Goal: Task Accomplishment & Management: Manage account settings

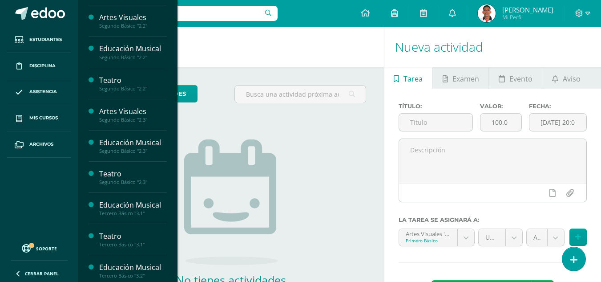
scroll to position [467, 0]
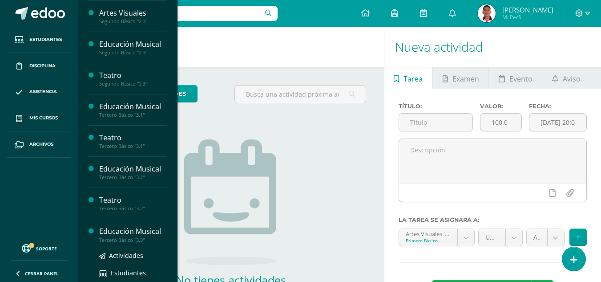
click at [125, 232] on div "Educación Musical" at bounding box center [133, 231] width 68 height 10
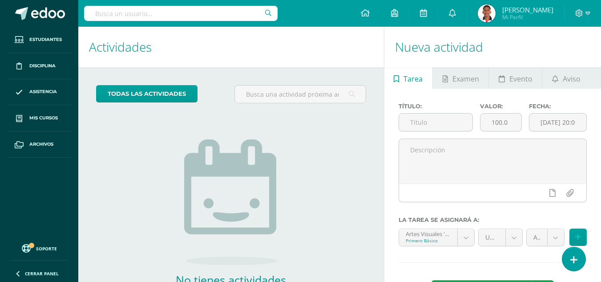
click at [31, 180] on ul "Estudiantes Disciplina Asistencia Mis cursos Archivos" at bounding box center [39, 132] width 78 height 211
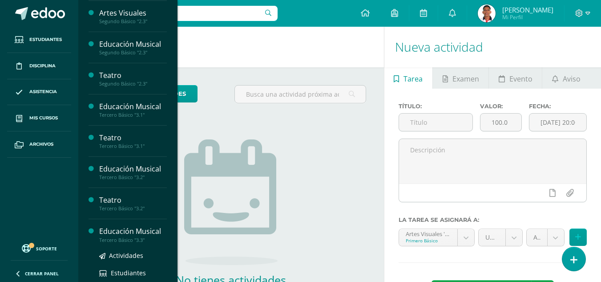
click at [139, 231] on div "Educación Musical" at bounding box center [133, 231] width 68 height 10
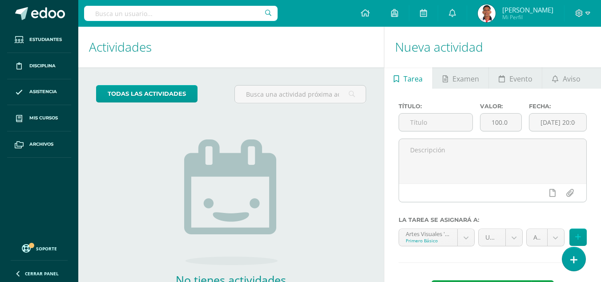
scroll to position [69, 0]
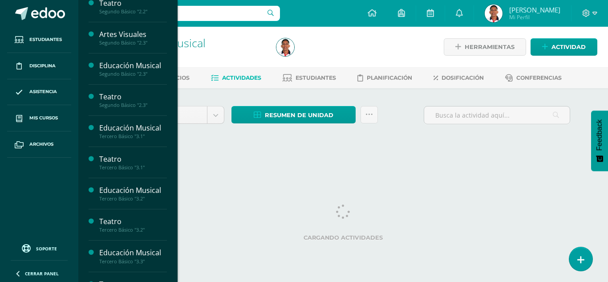
scroll to position [467, 0]
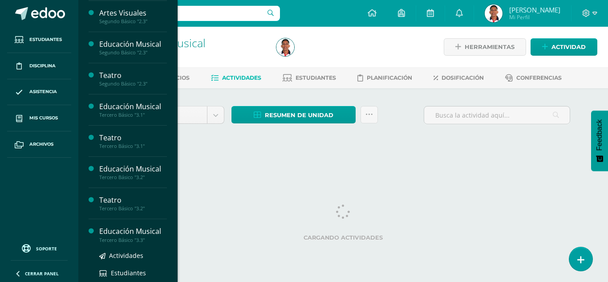
click at [146, 233] on div "Educación Musical" at bounding box center [133, 231] width 68 height 10
click at [126, 231] on div "Educación Musical" at bounding box center [133, 231] width 68 height 10
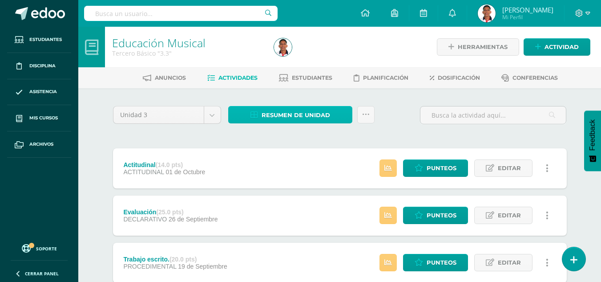
click at [299, 114] on span "Resumen de unidad" at bounding box center [296, 115] width 69 height 16
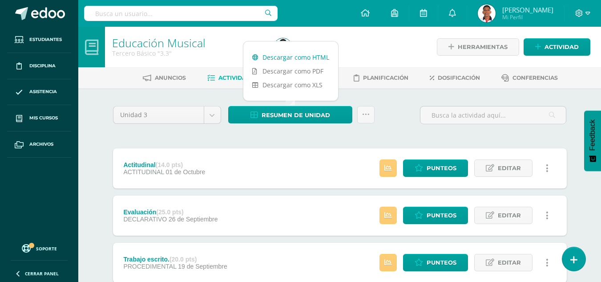
click at [315, 57] on link "Descargar como HTML" at bounding box center [290, 57] width 95 height 14
click at [437, 165] on span "Punteos" at bounding box center [442, 168] width 30 height 16
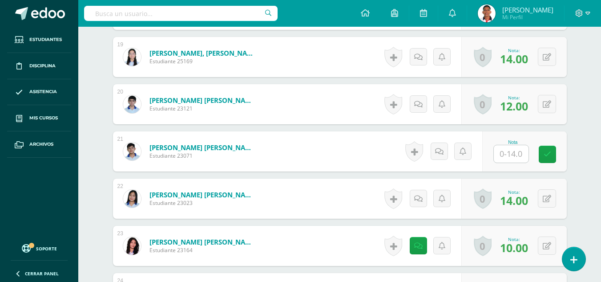
scroll to position [1128, 0]
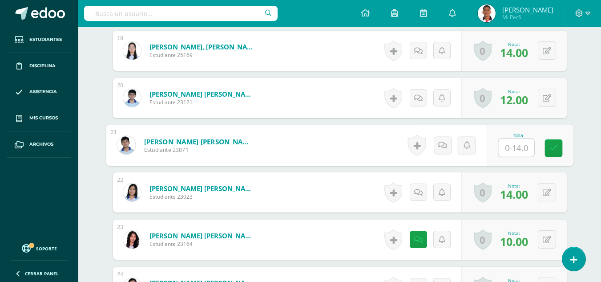
click at [508, 155] on input "text" at bounding box center [516, 148] width 36 height 18
type input "14"
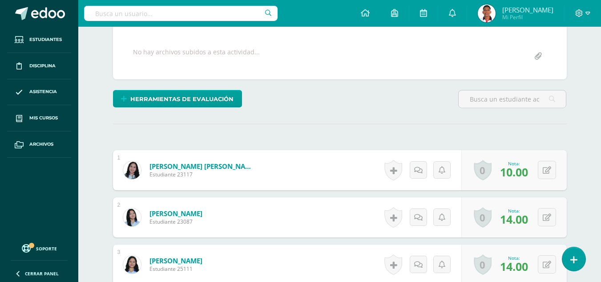
scroll to position [0, 0]
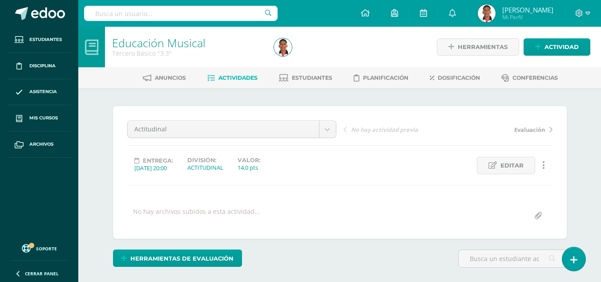
click at [533, 138] on div "No hay actividad previa Evaluación" at bounding box center [448, 132] width 216 height 25
click at [545, 130] on link "Evaluación" at bounding box center [500, 129] width 105 height 9
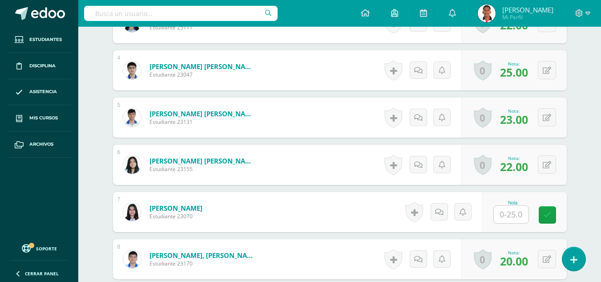
scroll to position [405, 0]
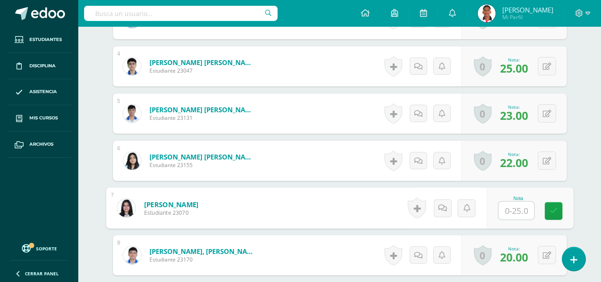
click at [513, 210] on input "text" at bounding box center [516, 211] width 36 height 18
type input "25"
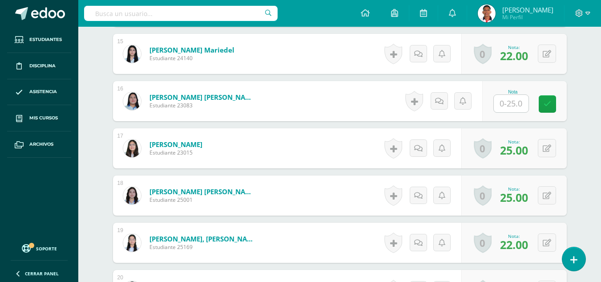
scroll to position [948, 0]
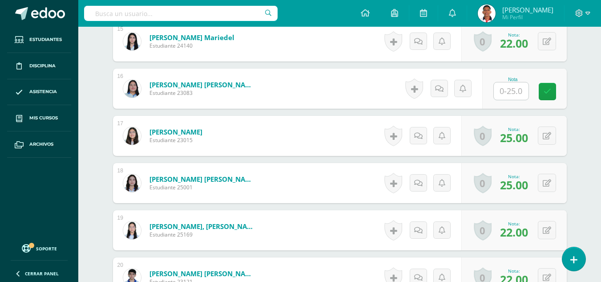
click at [517, 97] on input "text" at bounding box center [511, 90] width 35 height 17
type input "20"
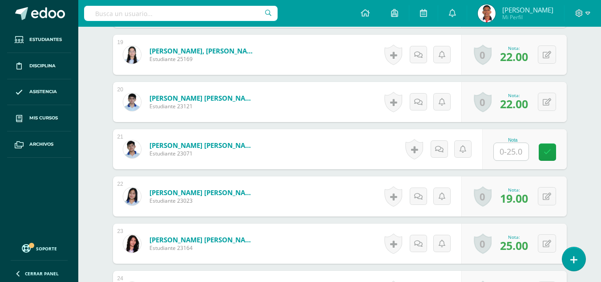
scroll to position [1167, 0]
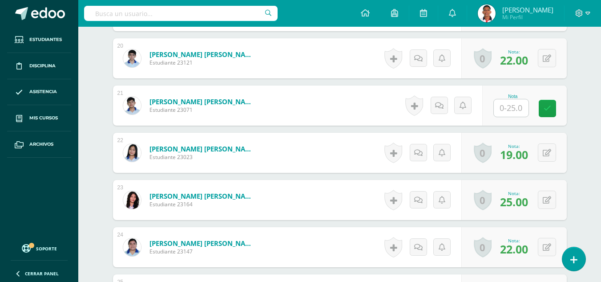
click at [518, 113] on input "text" at bounding box center [511, 107] width 35 height 17
type input "25"
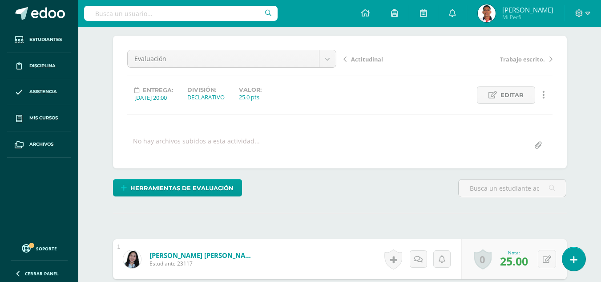
scroll to position [0, 0]
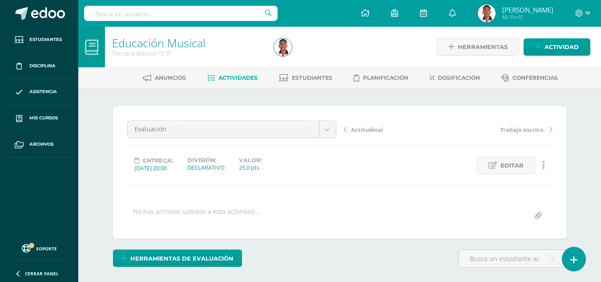
click at [529, 133] on span "Trabajo escrito." at bounding box center [522, 130] width 45 height 8
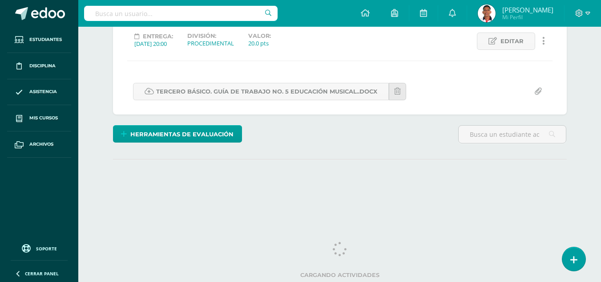
click at [534, 102] on div "Trabajo escrito. Actitudinal Evaluación Trabajo escrito. Folder de clase Lecció…" at bounding box center [340, 48] width 454 height 133
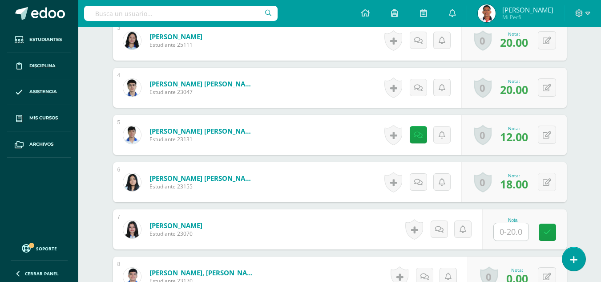
scroll to position [385, 0]
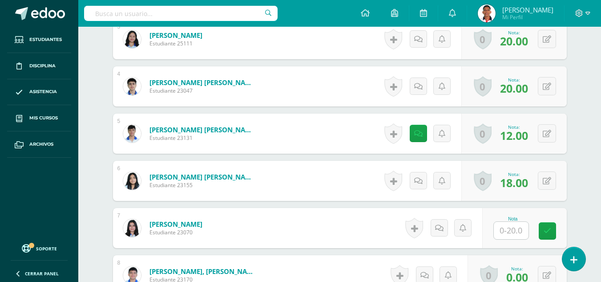
click at [519, 228] on input "text" at bounding box center [511, 230] width 35 height 17
type input "20"
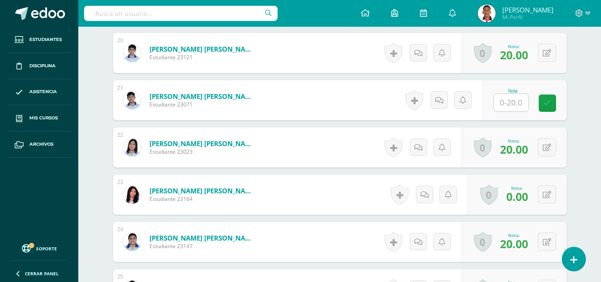
scroll to position [1173, 0]
click at [521, 105] on input "text" at bounding box center [511, 101] width 35 height 17
type input "20"
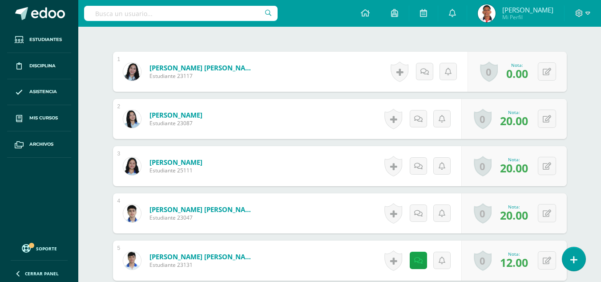
scroll to position [0, 0]
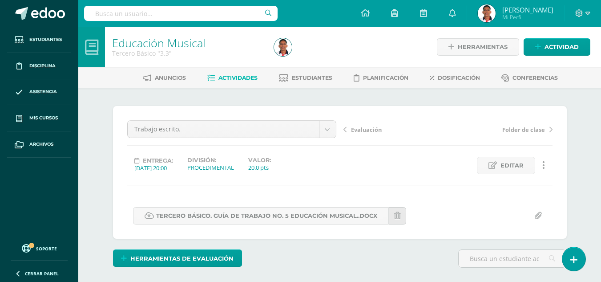
click at [513, 131] on span "Folder de clase" at bounding box center [523, 130] width 43 height 8
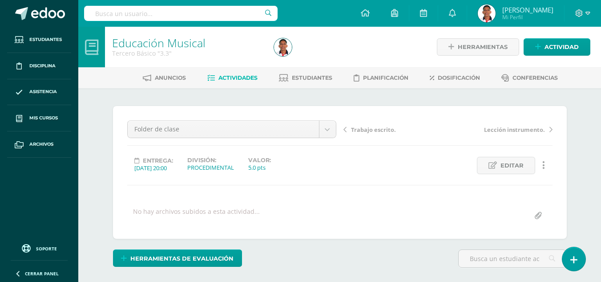
click at [513, 131] on span "Lección instrumento." at bounding box center [514, 130] width 61 height 8
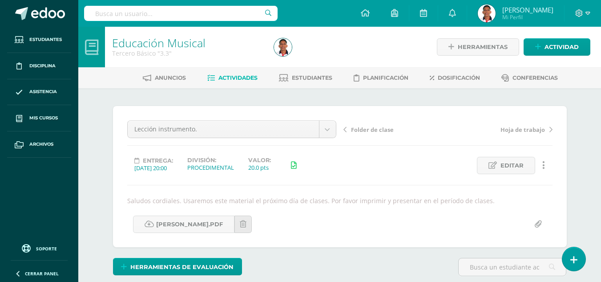
click at [601, 107] on html "Estudiantes Disciplina Asistencia Mis cursos Archivos Soporte Ayuda Reportar un…" at bounding box center [300, 180] width 601 height 361
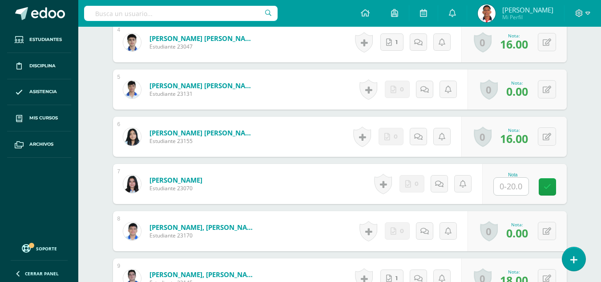
scroll to position [438, 0]
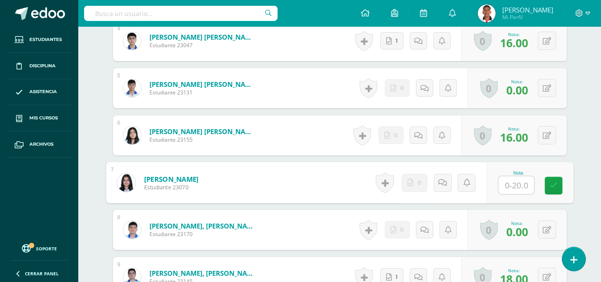
click at [514, 184] on input "text" at bounding box center [516, 185] width 36 height 18
type input "20"
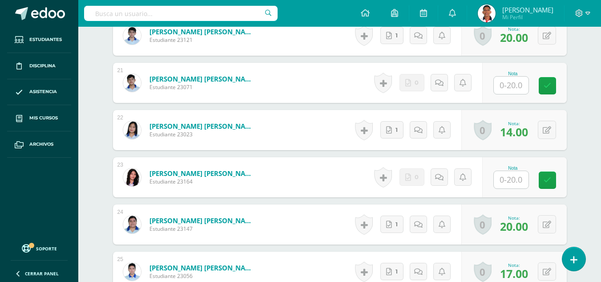
scroll to position [1195, 0]
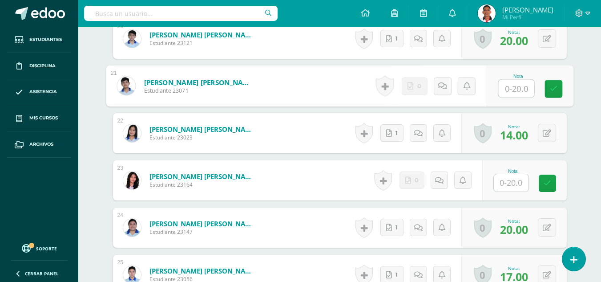
click at [512, 92] on input "text" at bounding box center [516, 89] width 36 height 18
type input "20"
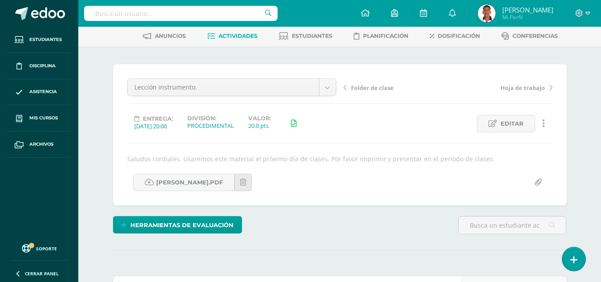
scroll to position [0, 0]
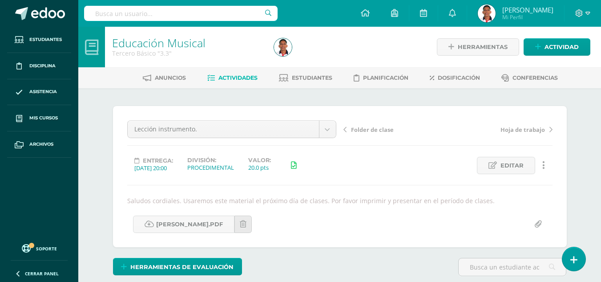
click at [523, 129] on span "Hoja de trabajo" at bounding box center [523, 130] width 45 height 8
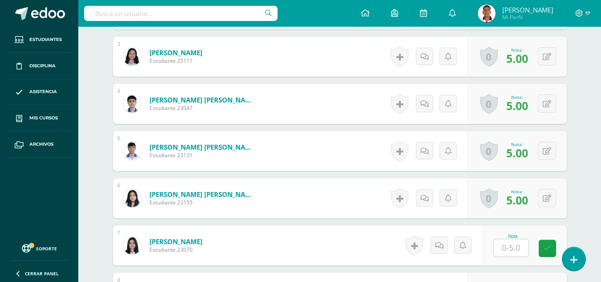
scroll to position [368, 0]
click at [517, 248] on input "text" at bounding box center [511, 247] width 35 height 17
type input "5"
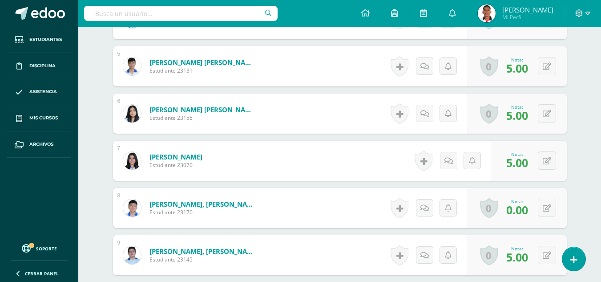
scroll to position [0, 0]
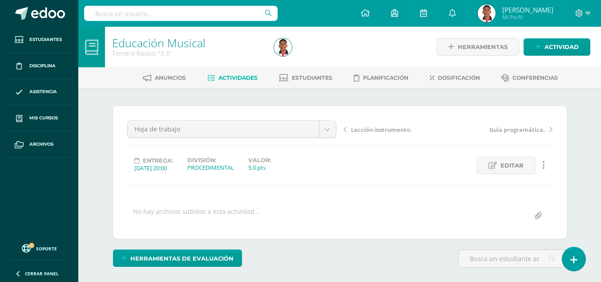
click at [347, 128] on link "Lección instrumento." at bounding box center [396, 129] width 105 height 9
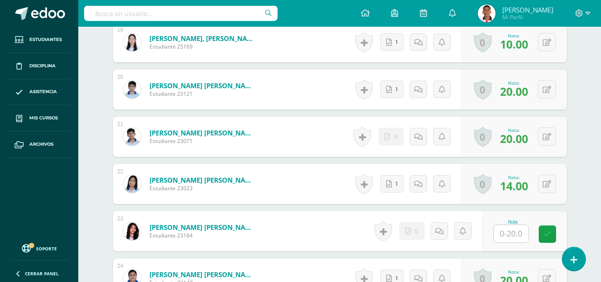
scroll to position [1145, 0]
click at [552, 134] on button at bounding box center [553, 136] width 19 height 19
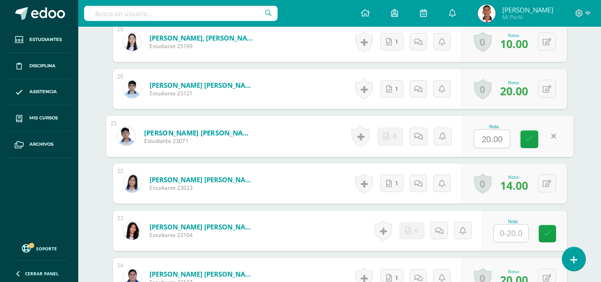
scroll to position [1146, 0]
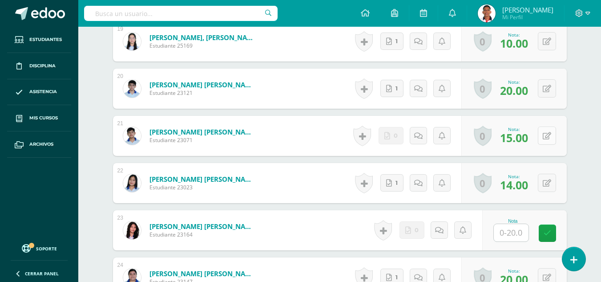
click at [549, 134] on icon at bounding box center [547, 136] width 8 height 8
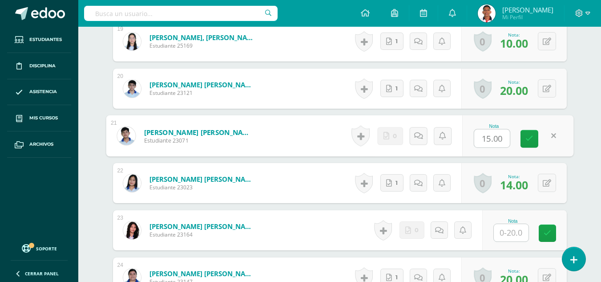
type input "5"
click at [527, 137] on icon at bounding box center [530, 139] width 8 height 8
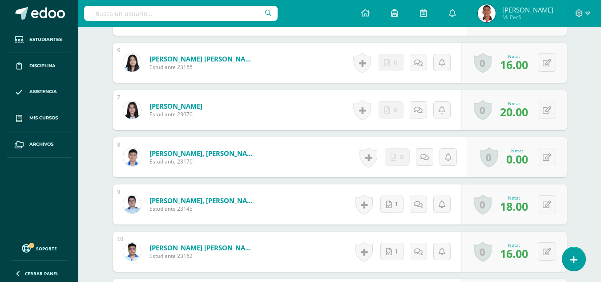
scroll to position [0, 0]
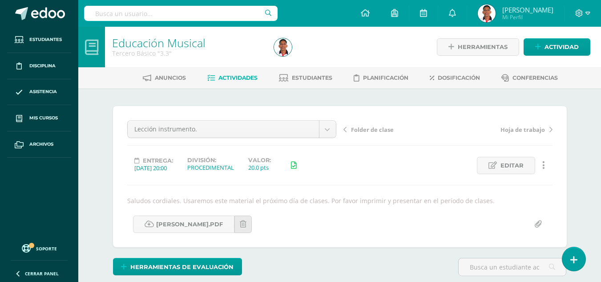
click at [373, 127] on span "Folder de clase" at bounding box center [372, 130] width 43 height 8
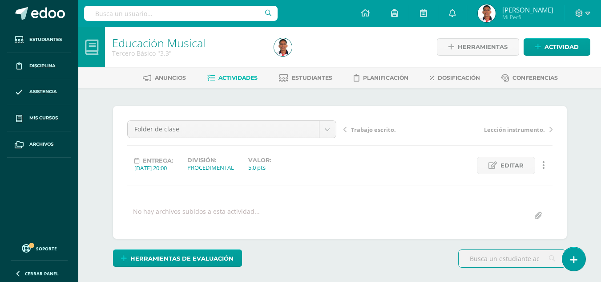
click at [354, 131] on span "Trabajo escrito." at bounding box center [373, 130] width 45 height 8
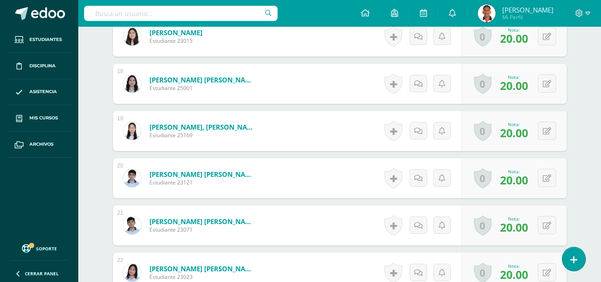
scroll to position [1061, 0]
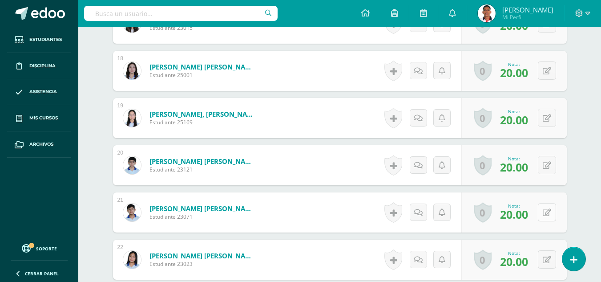
click at [544, 212] on icon at bounding box center [547, 213] width 8 height 8
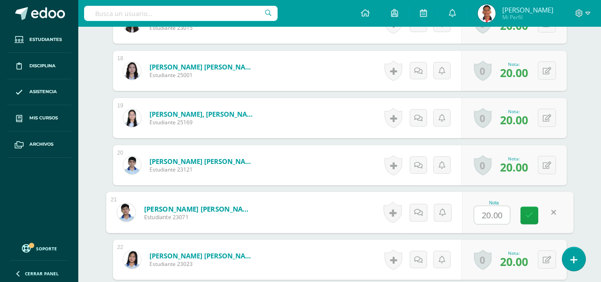
type input "5"
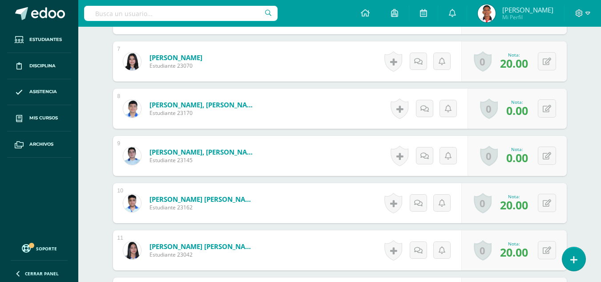
scroll to position [519, 0]
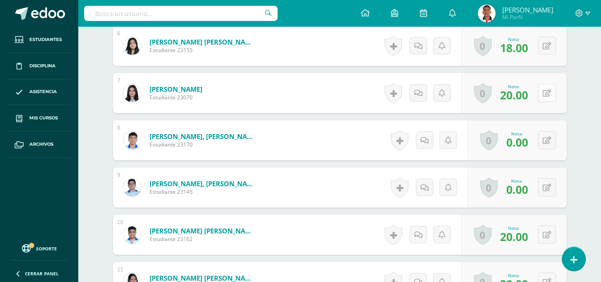
click at [547, 92] on icon at bounding box center [547, 93] width 8 height 8
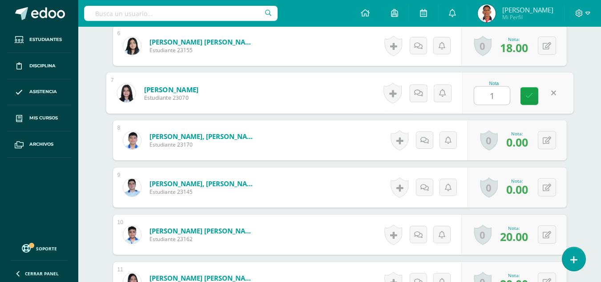
type input "11"
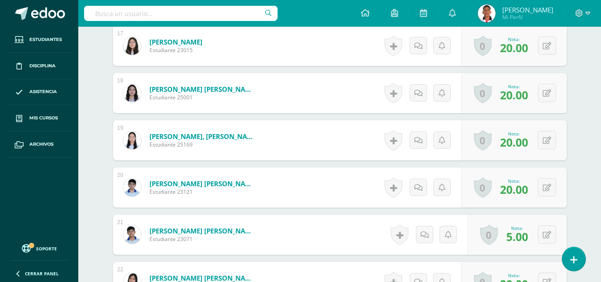
scroll to position [1057, 0]
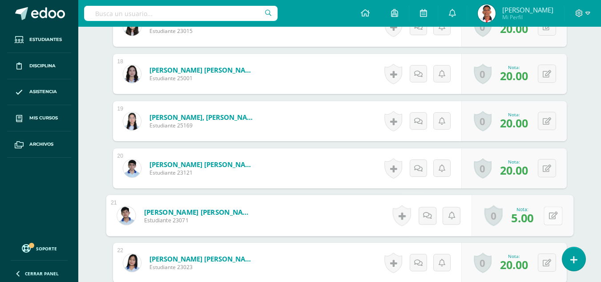
click at [549, 214] on icon at bounding box center [553, 215] width 9 height 8
type input "10"
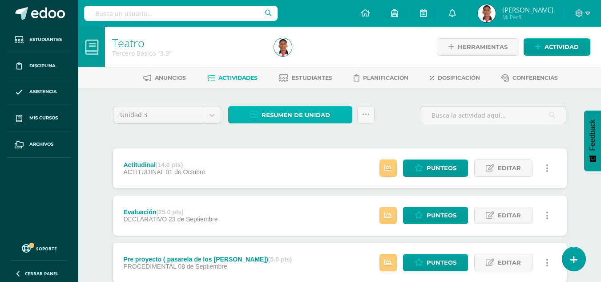
click at [319, 109] on span "Resumen de unidad" at bounding box center [296, 115] width 69 height 16
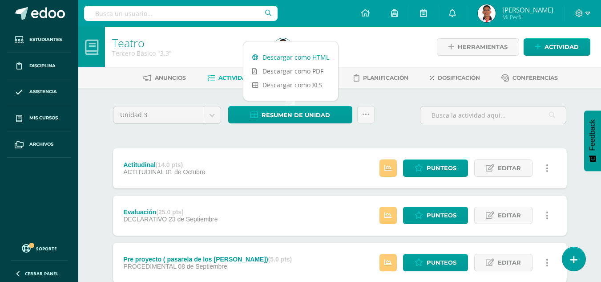
click at [304, 58] on link "Descargar como HTML" at bounding box center [290, 57] width 95 height 14
click at [443, 168] on span "Punteos" at bounding box center [442, 168] width 30 height 16
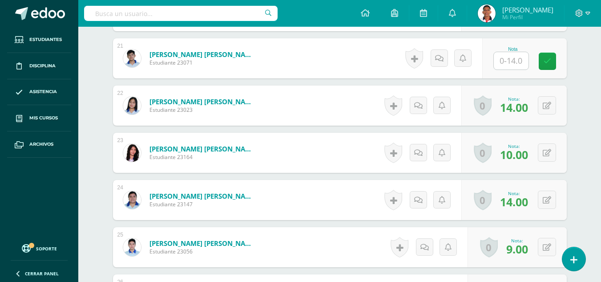
scroll to position [1208, 0]
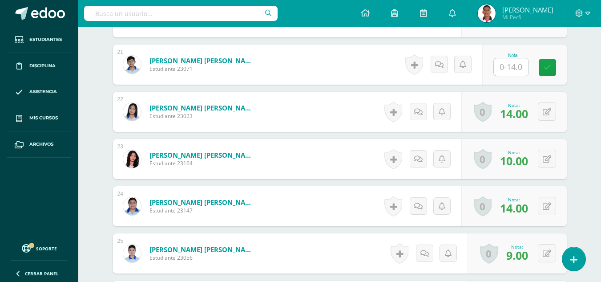
click at [517, 70] on input "text" at bounding box center [511, 66] width 35 height 17
type input "14"
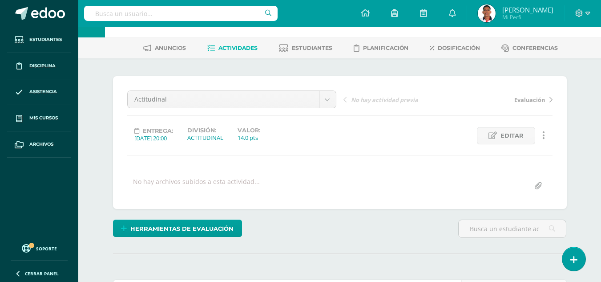
scroll to position [0, 0]
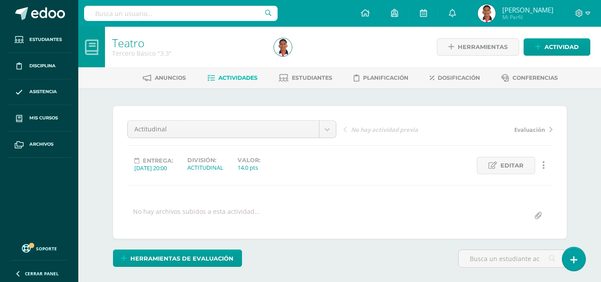
click at [527, 125] on link "Evaluación" at bounding box center [500, 129] width 105 height 9
click at [304, 133] on body "Estudiantes Disciplina Asistencia Mis cursos Archivos Soporte Ayuda Reportar un…" at bounding box center [300, 176] width 601 height 352
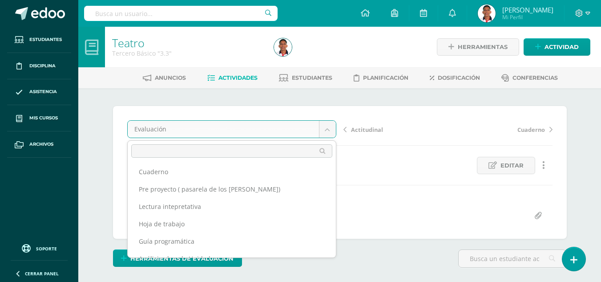
scroll to position [37, 0]
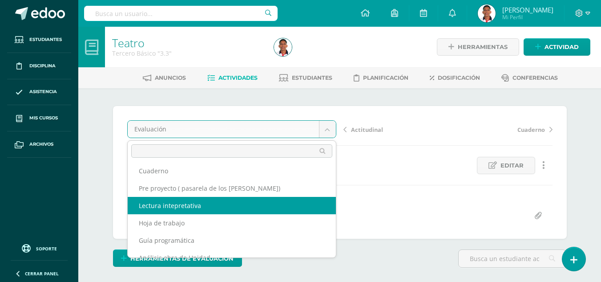
select select "/dashboard/teacher/grade-activity/42943/"
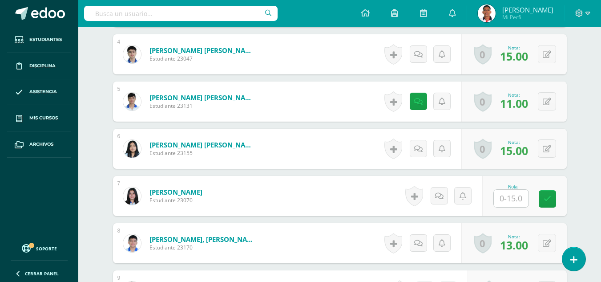
scroll to position [470, 0]
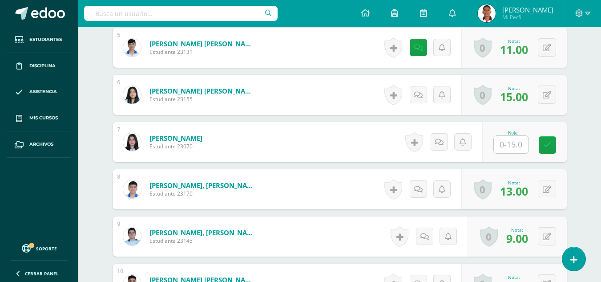
click at [508, 145] on input "text" at bounding box center [511, 144] width 35 height 17
type input "15"
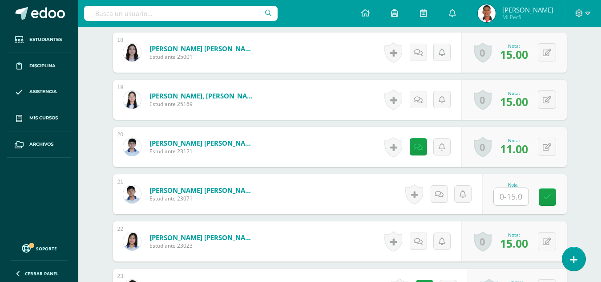
scroll to position [1097, 0]
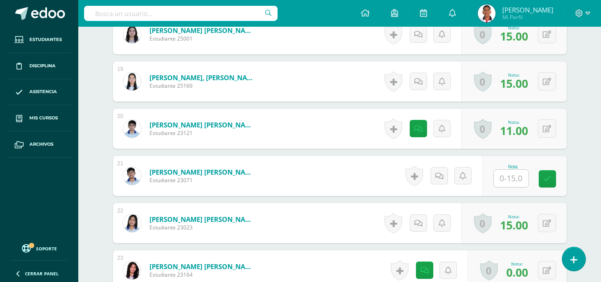
click at [502, 178] on input "text" at bounding box center [511, 178] width 35 height 17
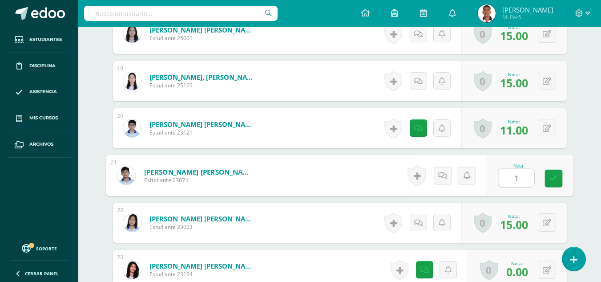
type input "15"
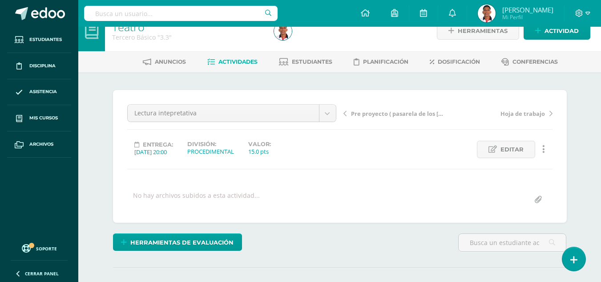
scroll to position [0, 0]
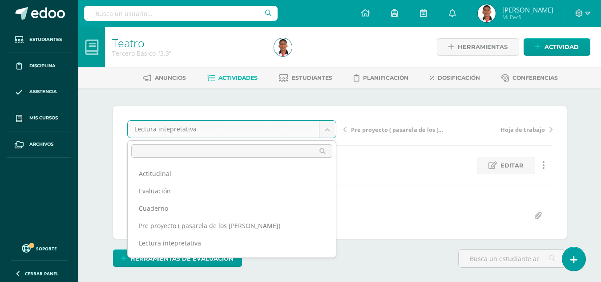
scroll to position [67, 0]
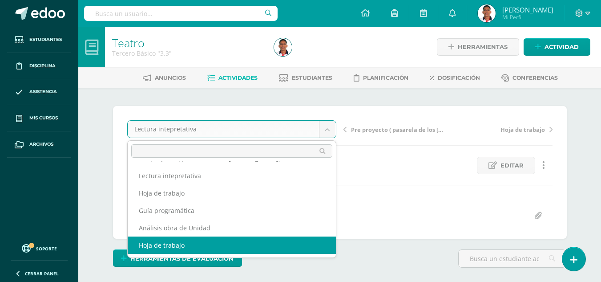
select select "/dashboard/teacher/grade-activity/41937/"
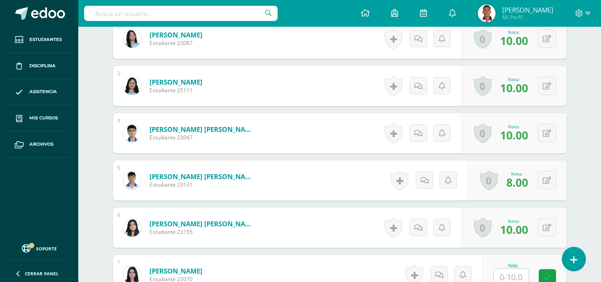
scroll to position [405, 0]
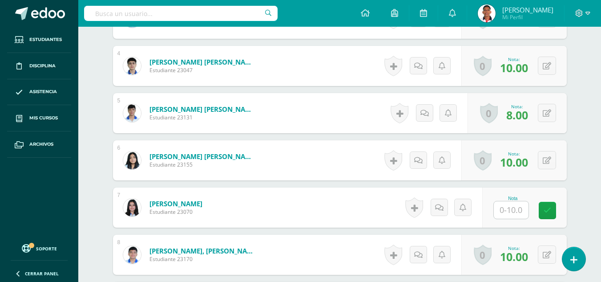
click at [521, 210] on input "text" at bounding box center [511, 209] width 35 height 17
type input "10"
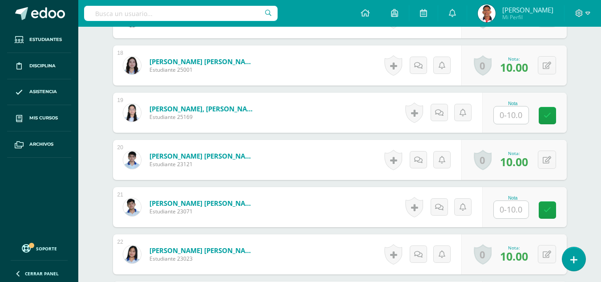
scroll to position [1072, 0]
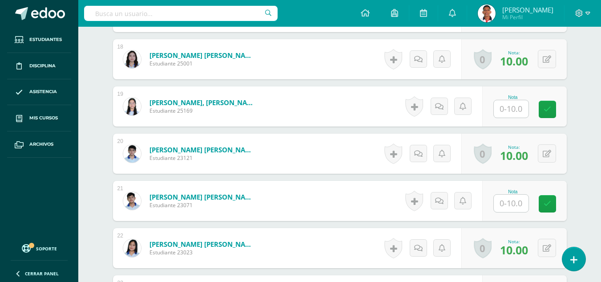
click at [511, 209] on input "text" at bounding box center [511, 202] width 35 height 17
type input "10"
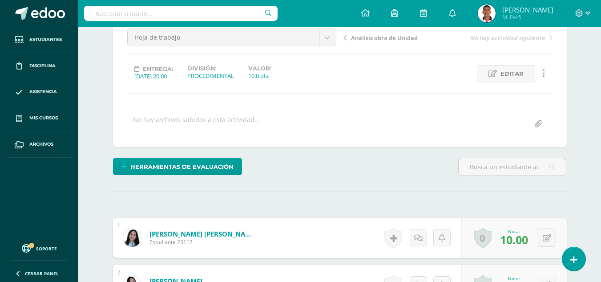
scroll to position [69, 0]
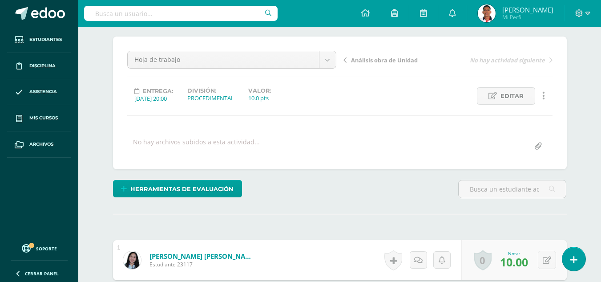
click at [379, 61] on span "Análisis obra de Unidad" at bounding box center [384, 60] width 67 height 8
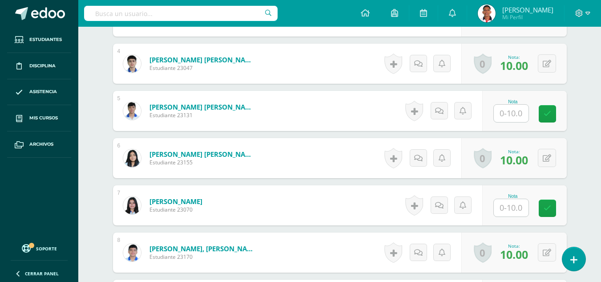
scroll to position [446, 0]
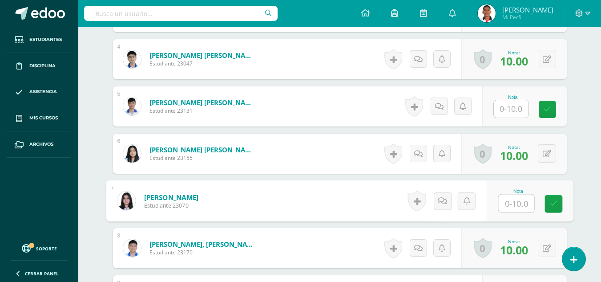
click at [522, 203] on input "text" at bounding box center [516, 203] width 36 height 18
type input "10"
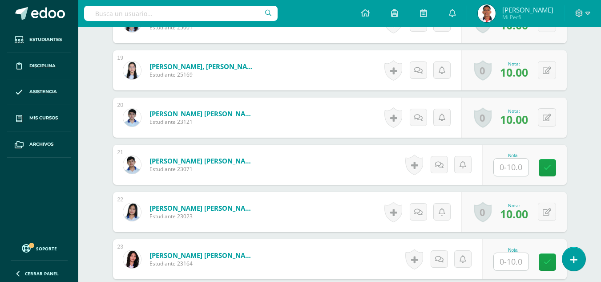
scroll to position [1143, 0]
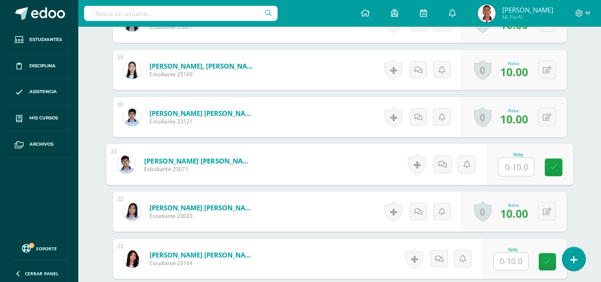
click at [516, 171] on input "text" at bounding box center [516, 167] width 36 height 18
type input "10"
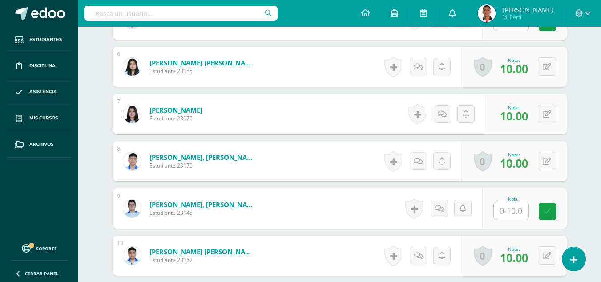
scroll to position [0, 0]
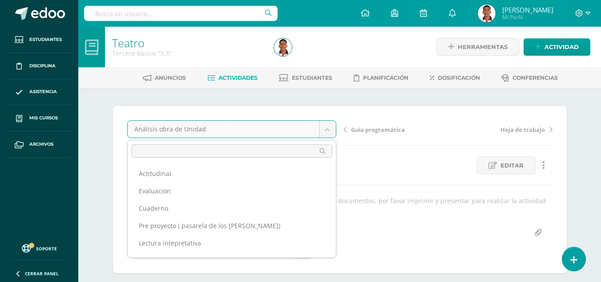
scroll to position [46, 0]
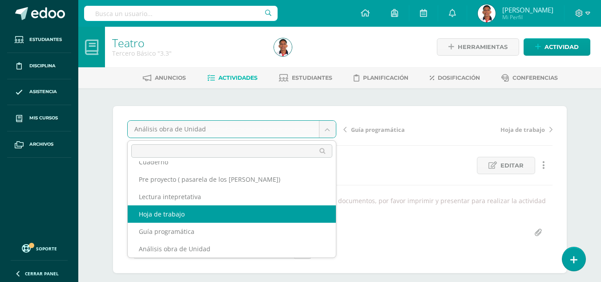
select select "/dashboard/teacher/grade-activity/42532/"
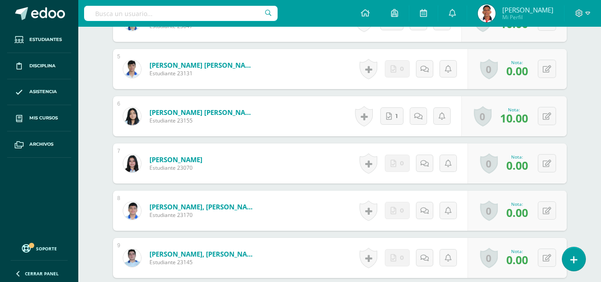
scroll to position [466, 0]
click at [542, 162] on button at bounding box center [547, 163] width 18 height 18
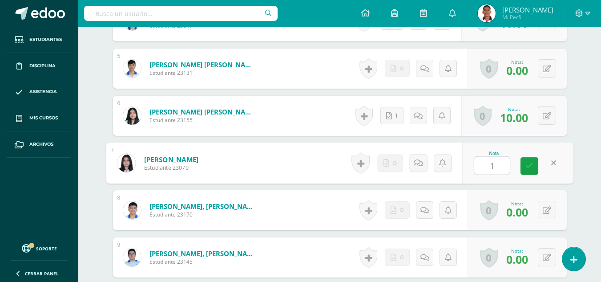
type input "10"
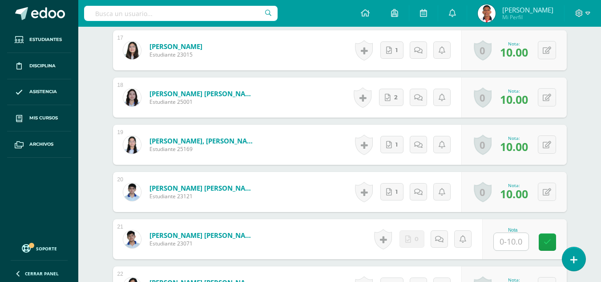
scroll to position [1057, 0]
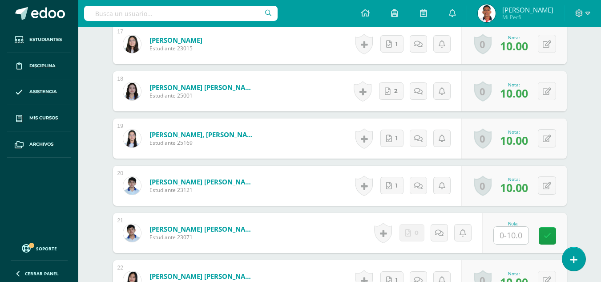
click at [509, 239] on input "text" at bounding box center [511, 235] width 35 height 17
type input "10"
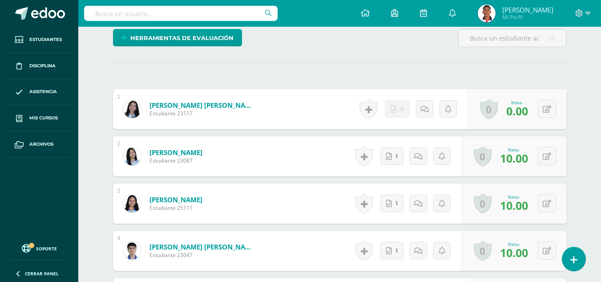
scroll to position [0, 0]
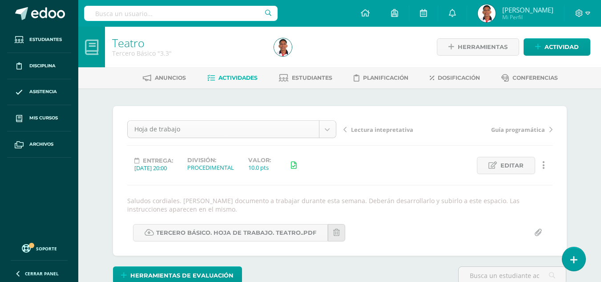
click at [336, 127] on div "Hoja de trabajo" at bounding box center [231, 129] width 209 height 18
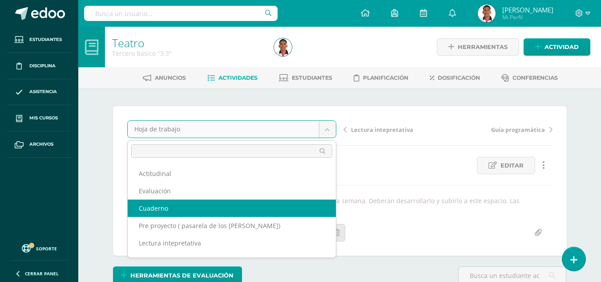
select select "/dashboard/teacher/grade-activity/43025/"
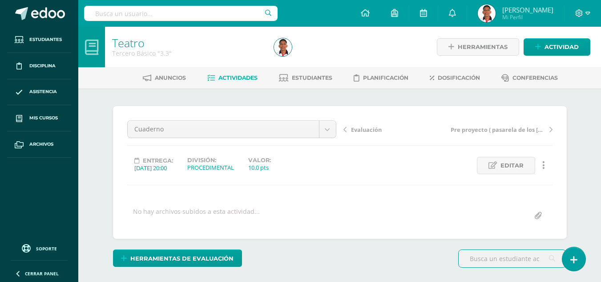
scroll to position [124, 0]
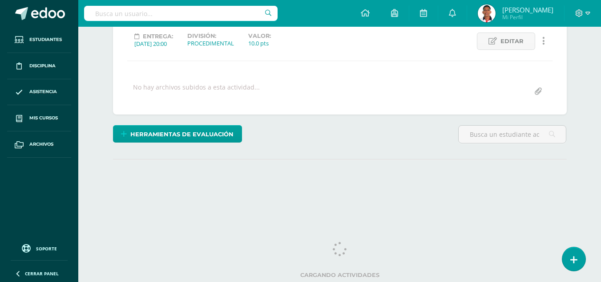
click at [590, 67] on div "Teatro Tercero Básico "3.3" Herramientas Detalle de asistencias Actividad Anunc…" at bounding box center [339, 66] width 523 height 326
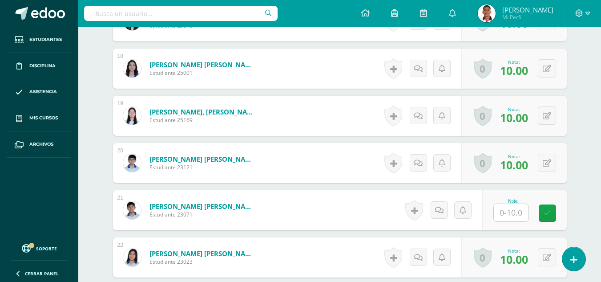
scroll to position [1063, 0]
click at [514, 212] on input "text" at bounding box center [516, 212] width 36 height 18
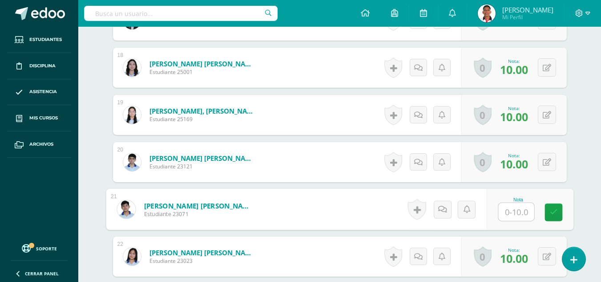
type input "1"
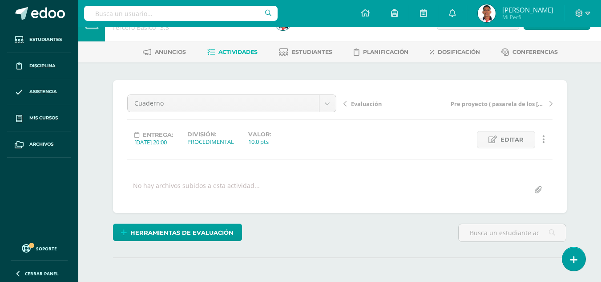
scroll to position [23, 0]
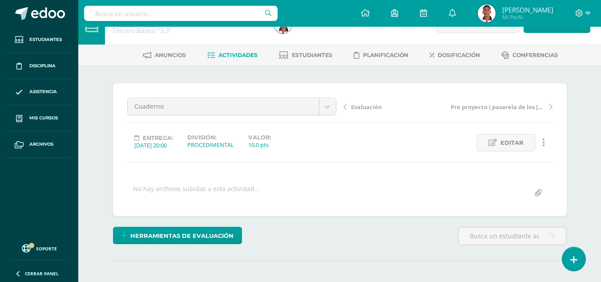
click at [368, 107] on span "Evaluación" at bounding box center [366, 107] width 31 height 8
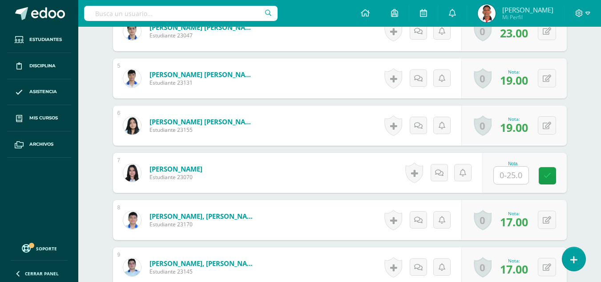
scroll to position [440, 0]
click at [520, 170] on input "text" at bounding box center [511, 174] width 35 height 17
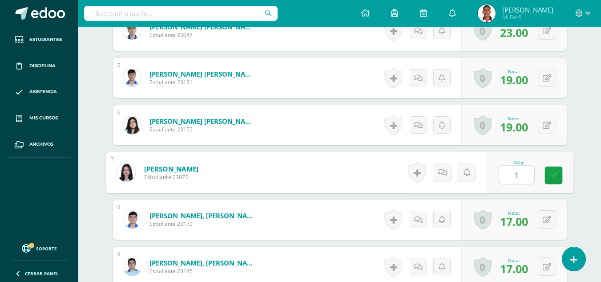
type input "10"
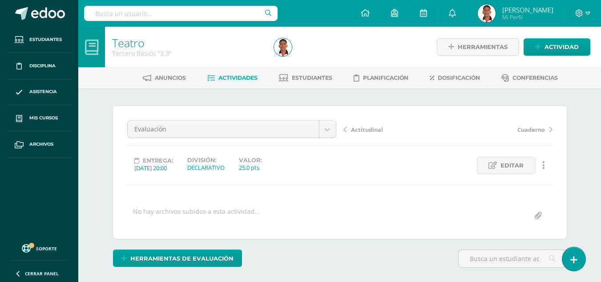
scroll to position [0, 0]
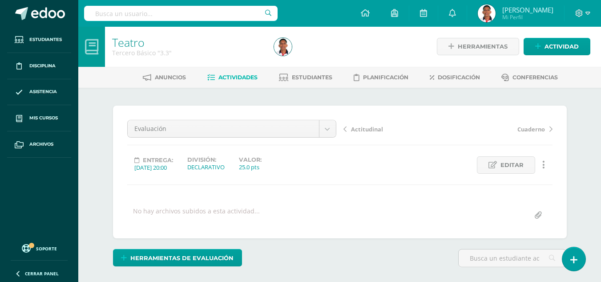
click at [246, 72] on link "Actividades" at bounding box center [232, 77] width 50 height 14
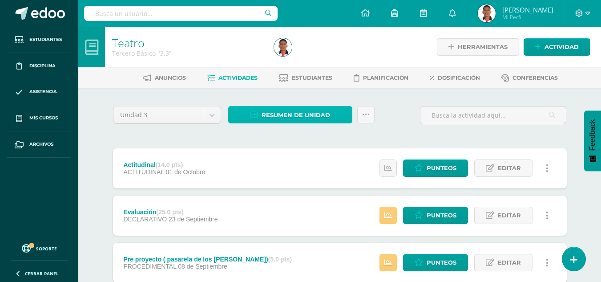
click at [276, 113] on span "Resumen de unidad" at bounding box center [296, 115] width 69 height 16
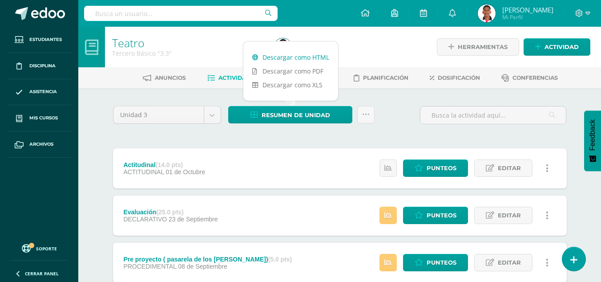
click at [316, 57] on link "Descargar como HTML" at bounding box center [290, 57] width 95 height 14
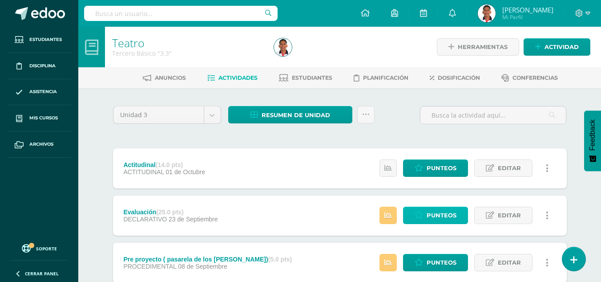
click at [440, 213] on span "Punteos" at bounding box center [442, 215] width 30 height 16
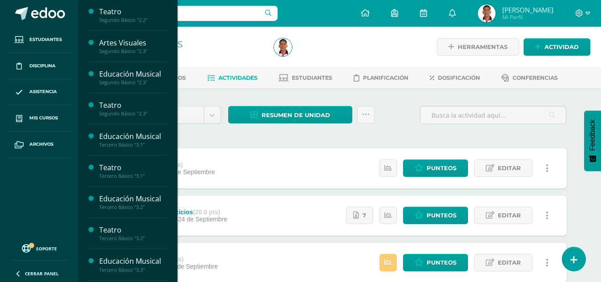
scroll to position [467, 0]
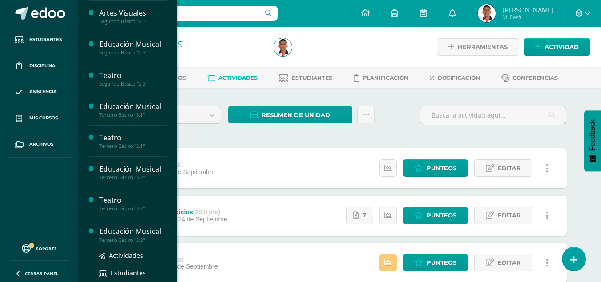
click at [139, 231] on div "Educación Musical" at bounding box center [133, 231] width 68 height 10
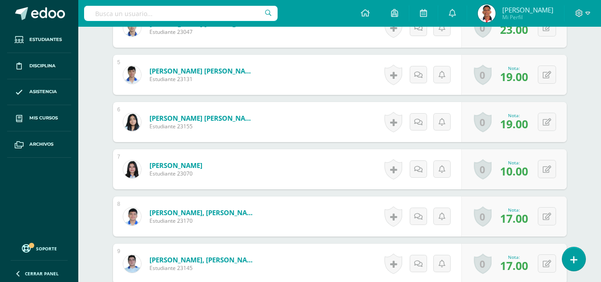
scroll to position [444, 0]
click at [544, 166] on button at bounding box center [547, 168] width 18 height 18
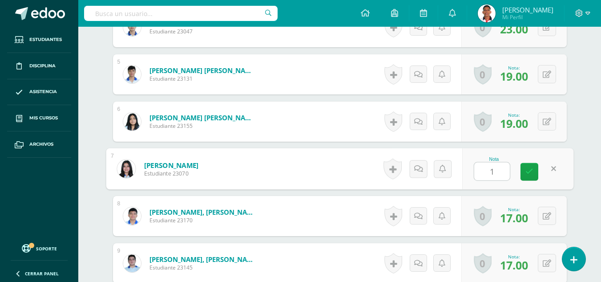
type input "11"
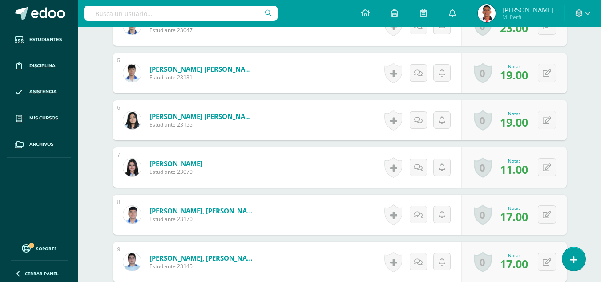
scroll to position [0, 0]
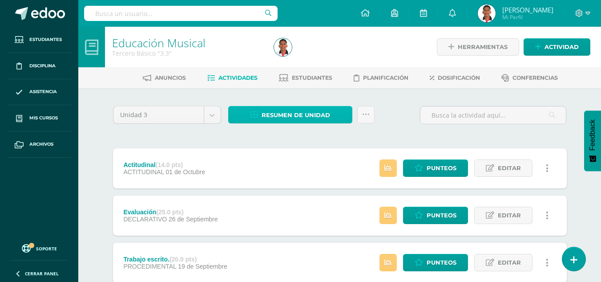
click at [271, 113] on span "Resumen de unidad" at bounding box center [296, 115] width 69 height 16
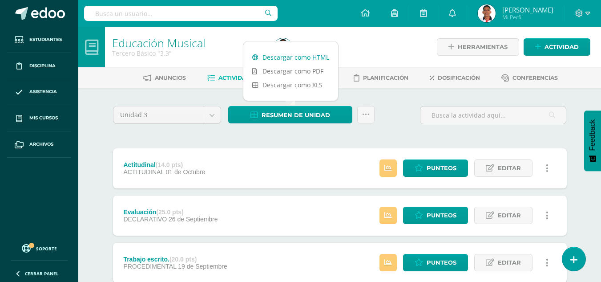
click at [312, 56] on link "Descargar como HTML" at bounding box center [290, 57] width 95 height 14
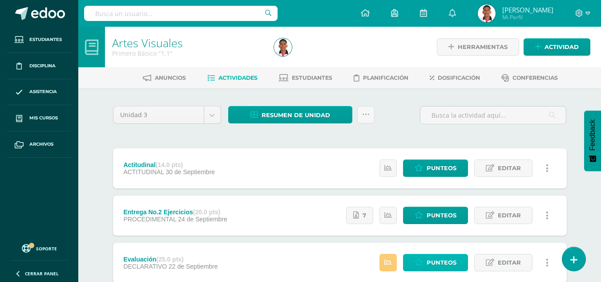
click at [435, 261] on span "Punteos" at bounding box center [442, 262] width 30 height 16
click at [389, 261] on icon at bounding box center [389, 263] width 8 height 8
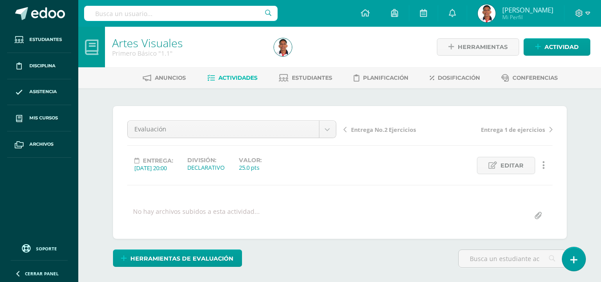
click at [103, 100] on div "¿Estás seguro que quieres eliminar esta actividad? Esto borrará la actividad y …" at bounding box center [340, 220] width 490 height 264
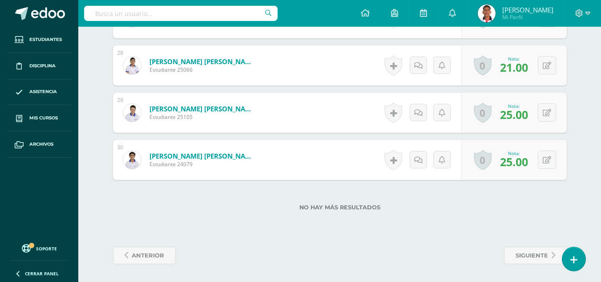
scroll to position [1440, 0]
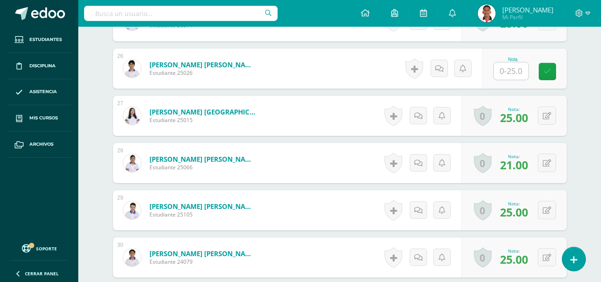
click at [523, 77] on input "text" at bounding box center [511, 70] width 35 height 17
type input "17"
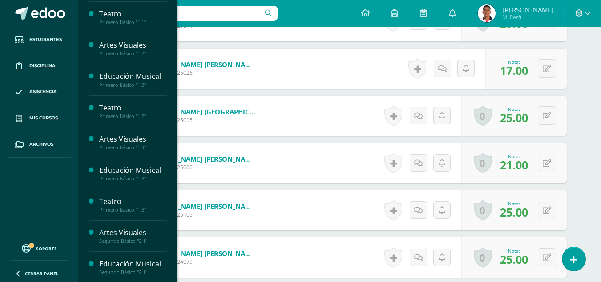
scroll to position [0, 0]
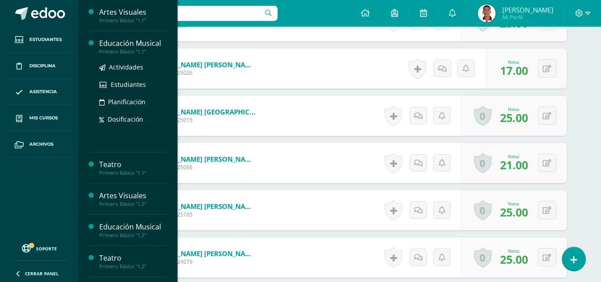
click at [131, 44] on div "Educación Musical" at bounding box center [133, 43] width 68 height 10
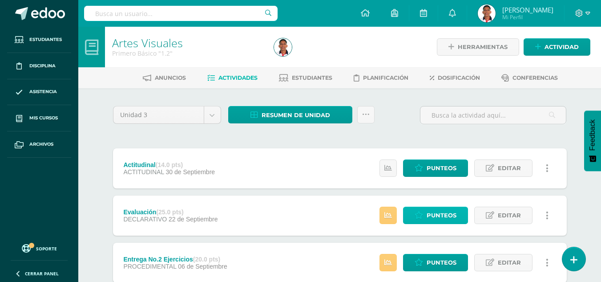
click at [428, 221] on span "Punteos" at bounding box center [442, 215] width 30 height 16
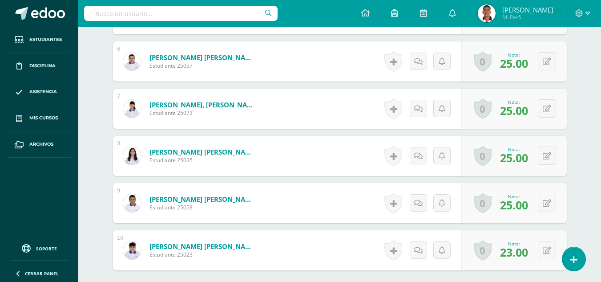
scroll to position [524, 0]
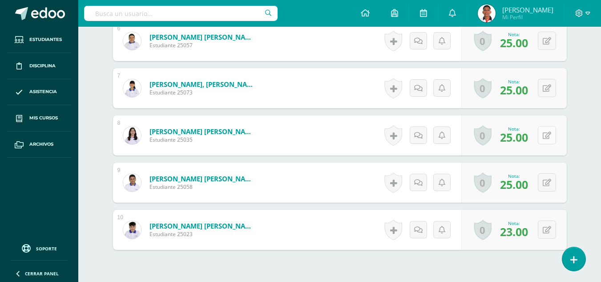
click at [549, 139] on icon at bounding box center [547, 136] width 8 height 8
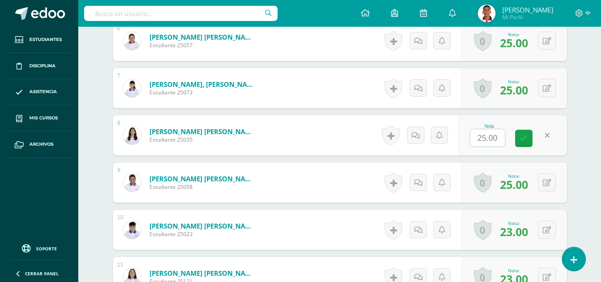
click at [584, 154] on div "¿Estás seguro que quieres eliminar esta actividad? Esto borrará la actividad y …" at bounding box center [340, 192] width 490 height 1256
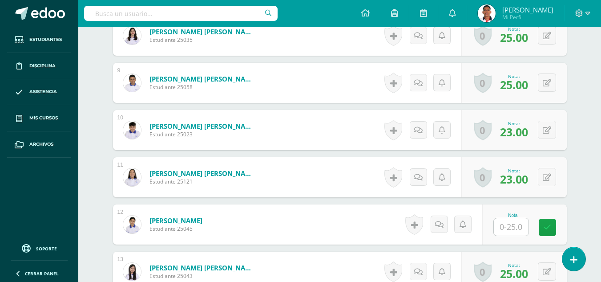
click at [516, 225] on input "text" at bounding box center [511, 226] width 35 height 17
type input "17"
click at [553, 224] on icon at bounding box center [554, 227] width 8 height 8
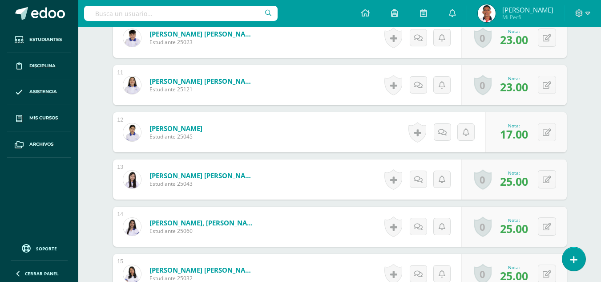
scroll to position [0, 0]
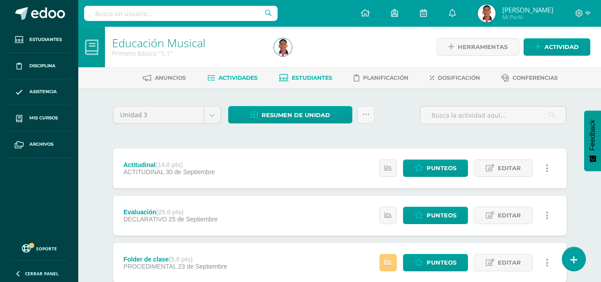
click at [311, 74] on span "Estudiantes" at bounding box center [312, 77] width 40 height 7
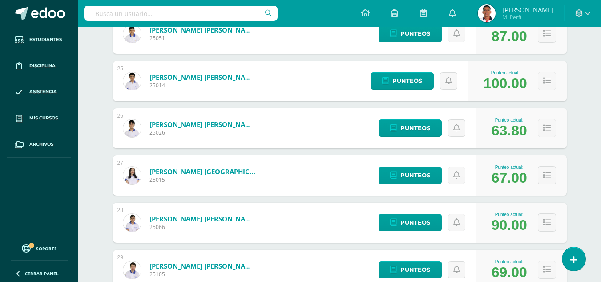
scroll to position [1271, 0]
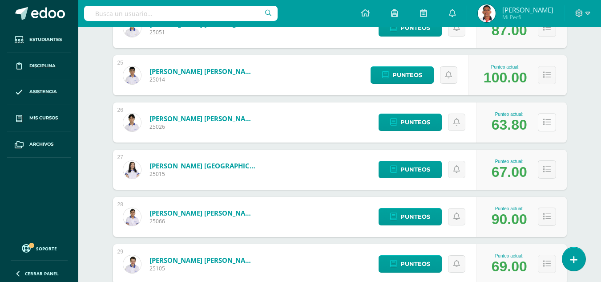
click at [545, 127] on button at bounding box center [547, 122] width 18 height 18
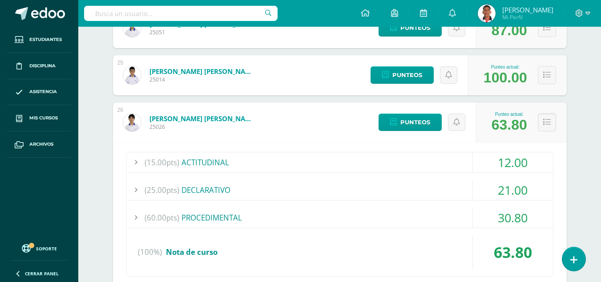
click at [209, 211] on div "(60.00pts) PROCEDIMENTAL" at bounding box center [340, 217] width 426 height 20
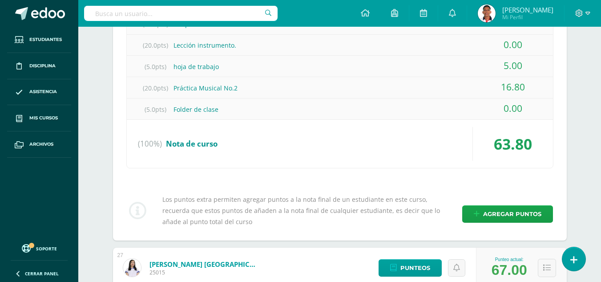
scroll to position [0, 0]
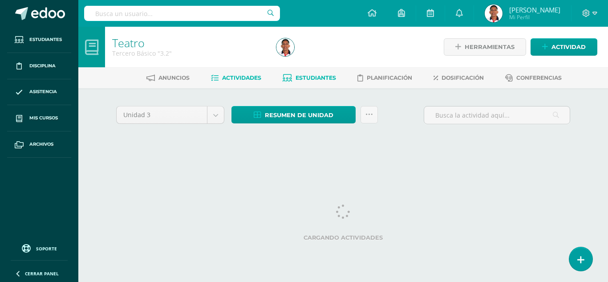
click at [319, 81] on span "Estudiantes" at bounding box center [316, 77] width 40 height 7
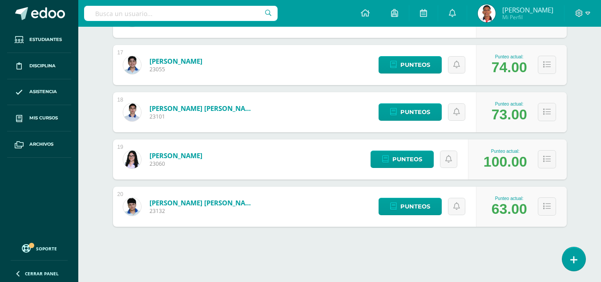
scroll to position [904, 0]
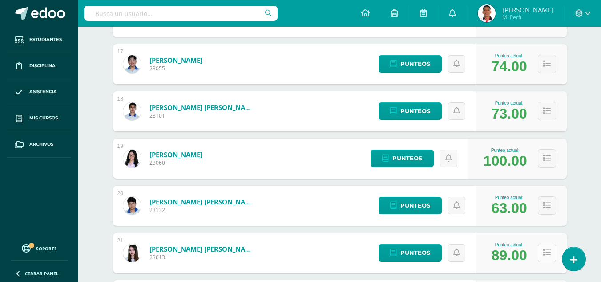
click at [543, 255] on button at bounding box center [547, 252] width 18 height 18
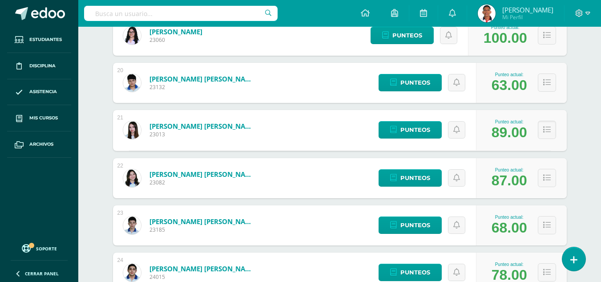
scroll to position [1036, 0]
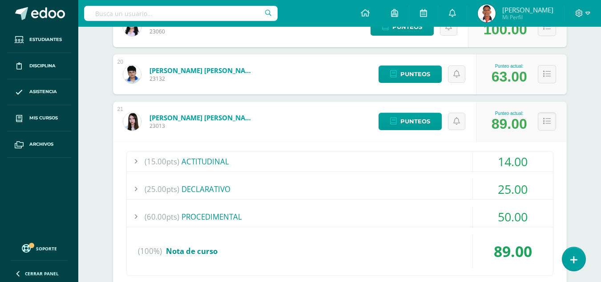
click at [280, 223] on div "(60.00pts) PROCEDIMENTAL" at bounding box center [340, 217] width 426 height 20
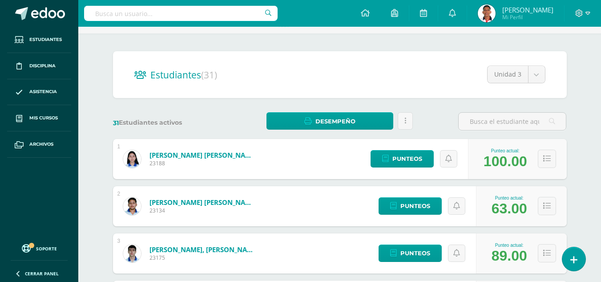
scroll to position [0, 0]
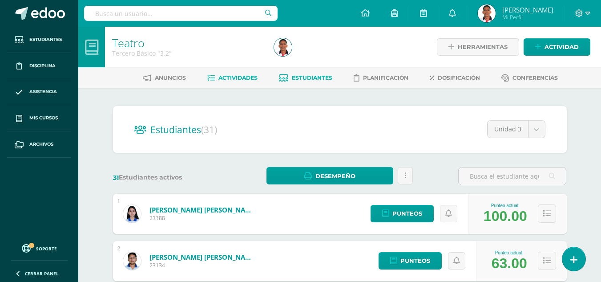
click at [219, 77] on span "Actividades" at bounding box center [238, 77] width 39 height 7
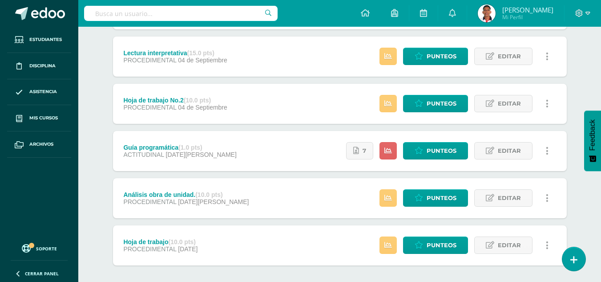
scroll to position [343, 0]
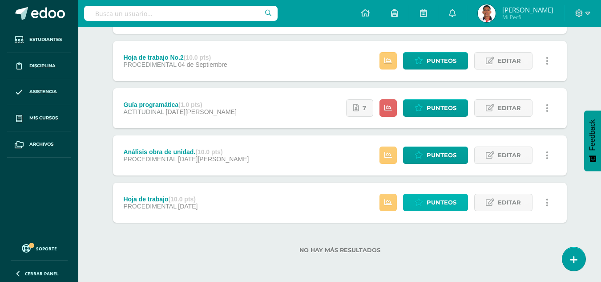
click at [428, 199] on span "Punteos" at bounding box center [442, 202] width 30 height 16
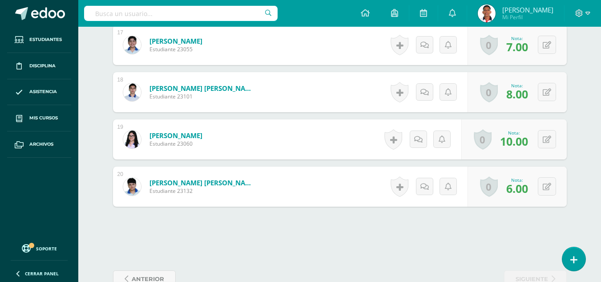
scroll to position [1051, 0]
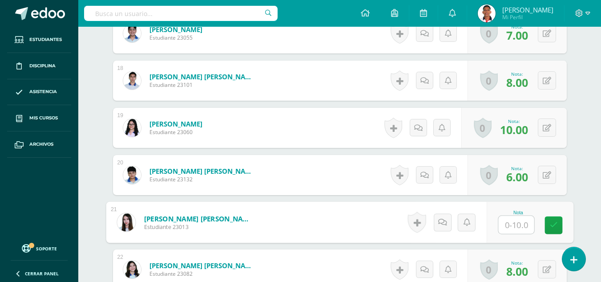
click at [511, 227] on input "text" at bounding box center [516, 225] width 36 height 18
type input "10"
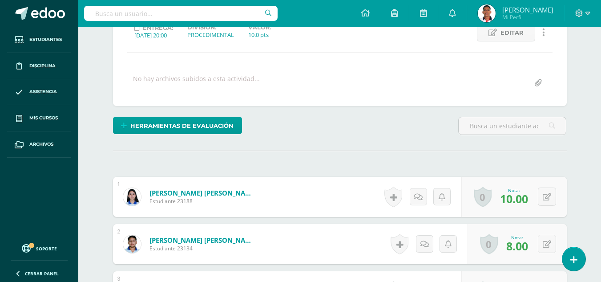
scroll to position [0, 0]
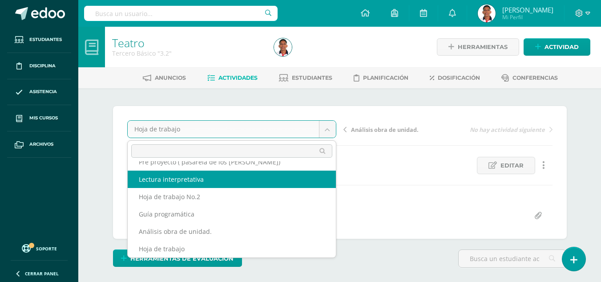
scroll to position [56, 0]
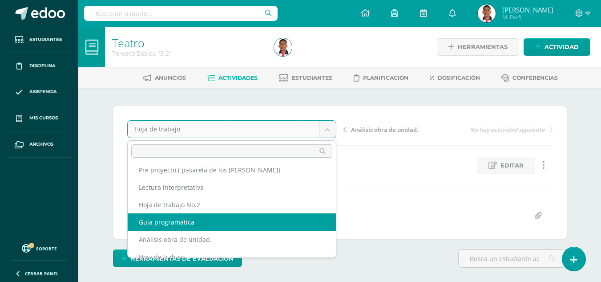
select select "/dashboard/teacher/grade-activity/42216/"
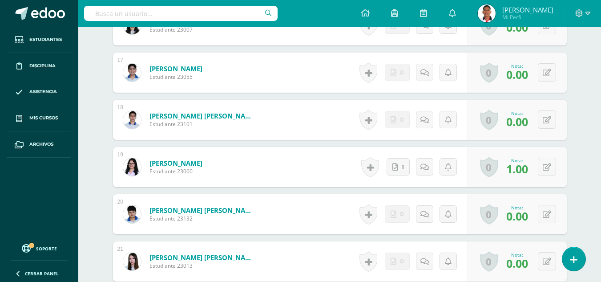
scroll to position [1023, 0]
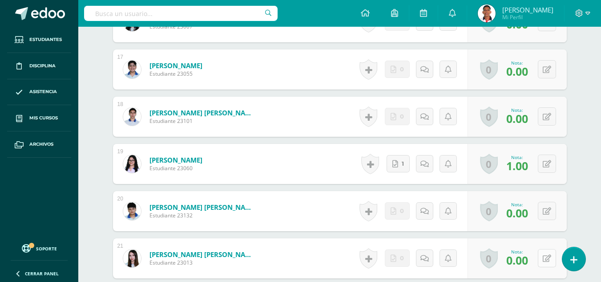
click at [544, 257] on icon at bounding box center [547, 259] width 8 height 8
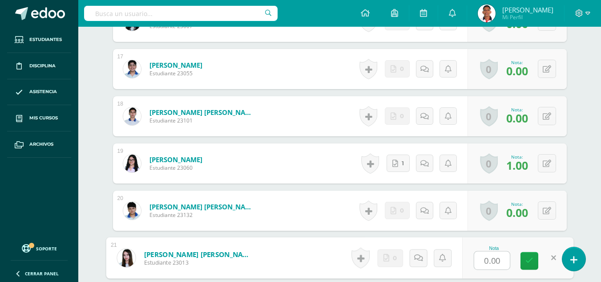
type input "1"
